Goal: Find specific fact: Find specific fact

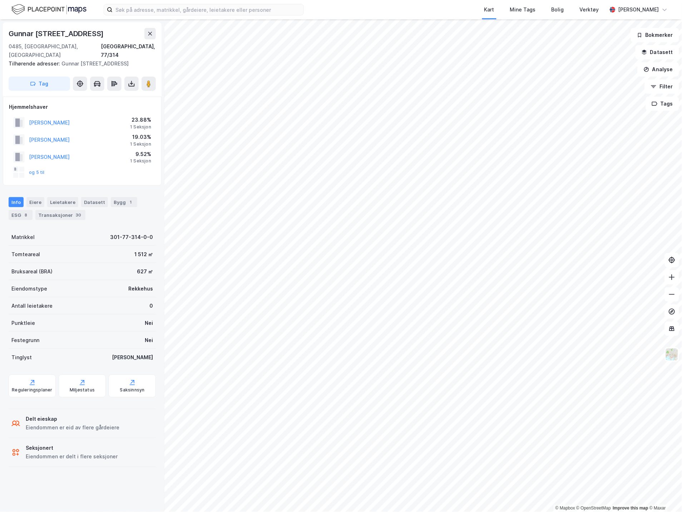
drag, startPoint x: 106, startPoint y: 33, endPoint x: 9, endPoint y: 37, distance: 97.0
click at [9, 37] on div "Gunnar [STREET_ADDRESS]" at bounding box center [57, 33] width 97 height 11
copy div "Gunnar [STREET_ADDRESS]"
